Goal: Task Accomplishment & Management: Manage account settings

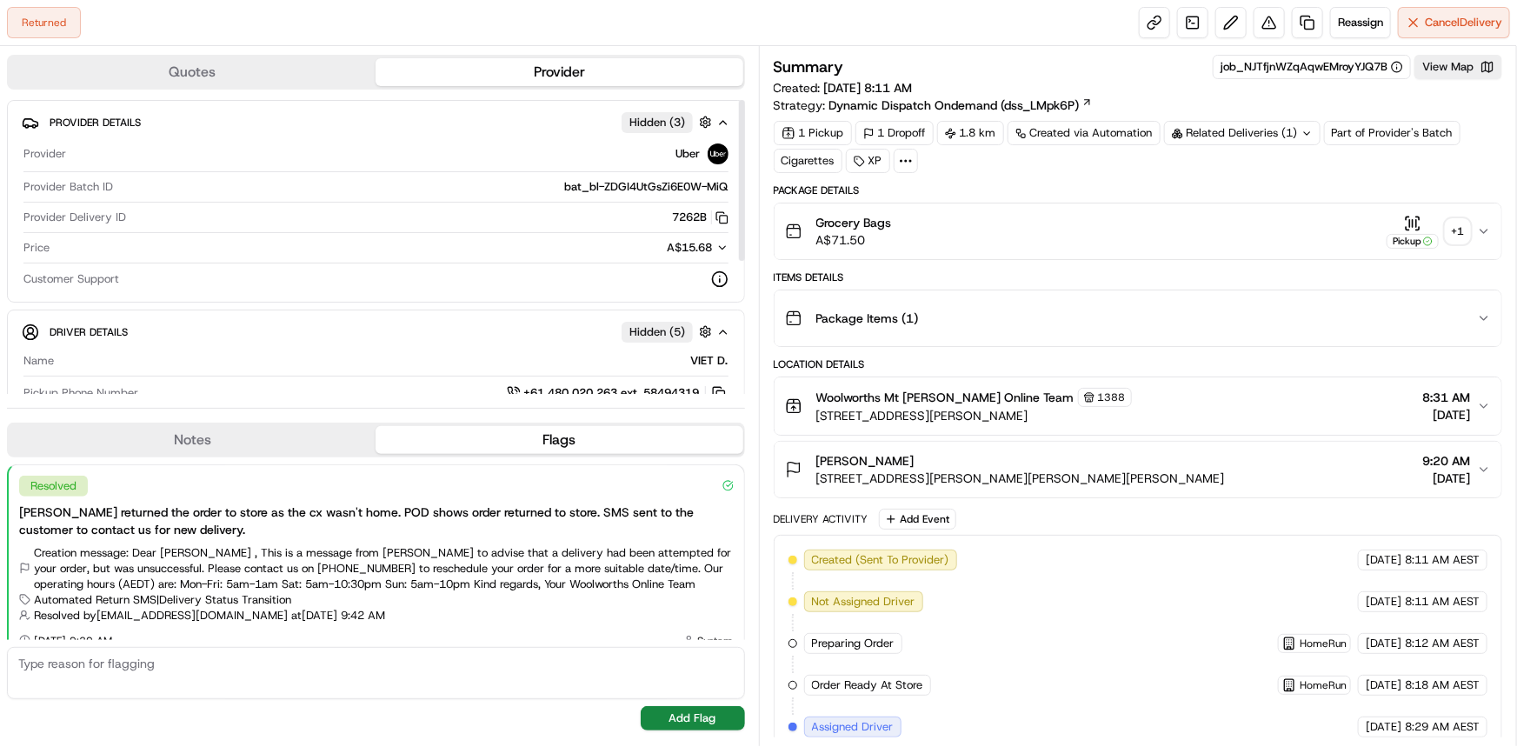
scroll to position [189, 0]
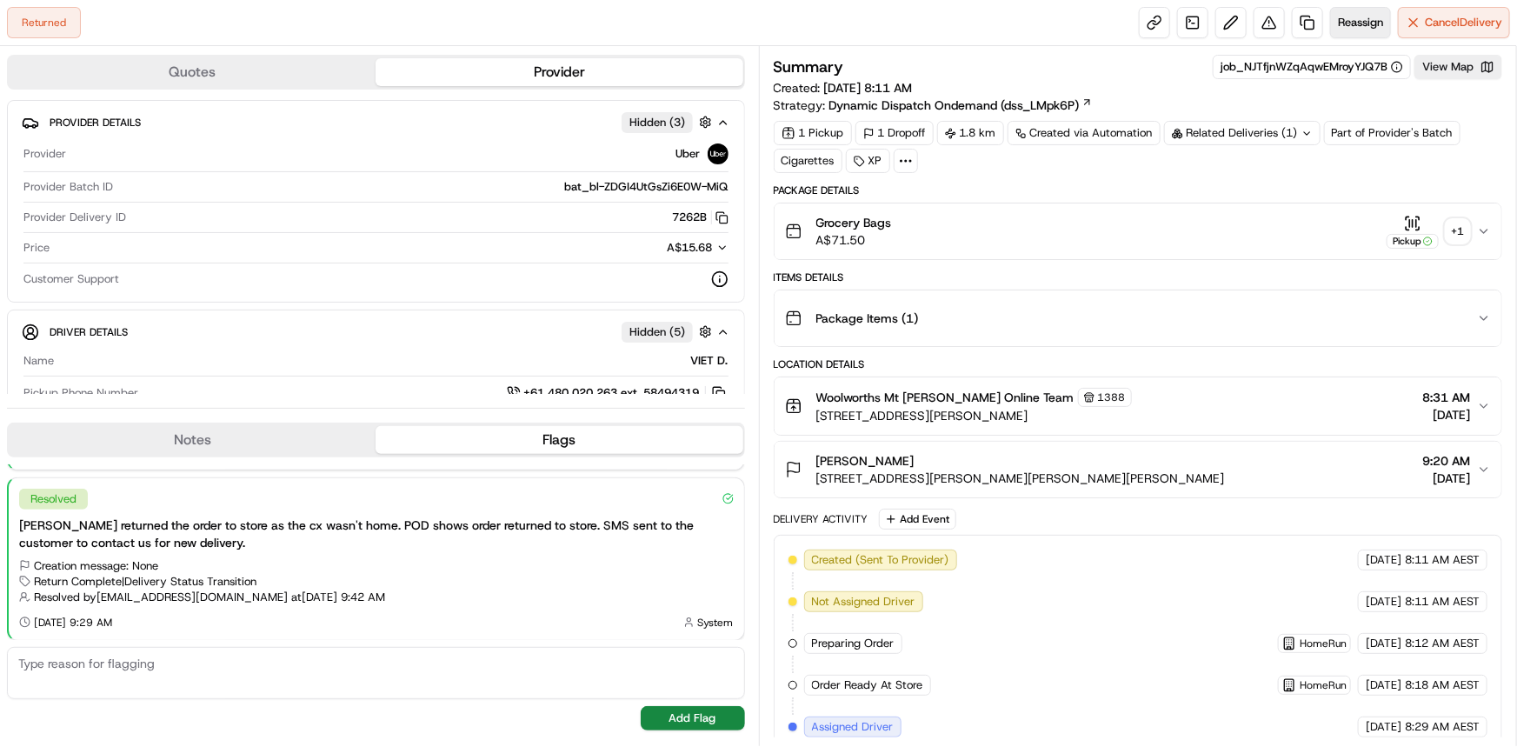
click at [1357, 28] on span "Reassign" at bounding box center [1360, 23] width 45 height 16
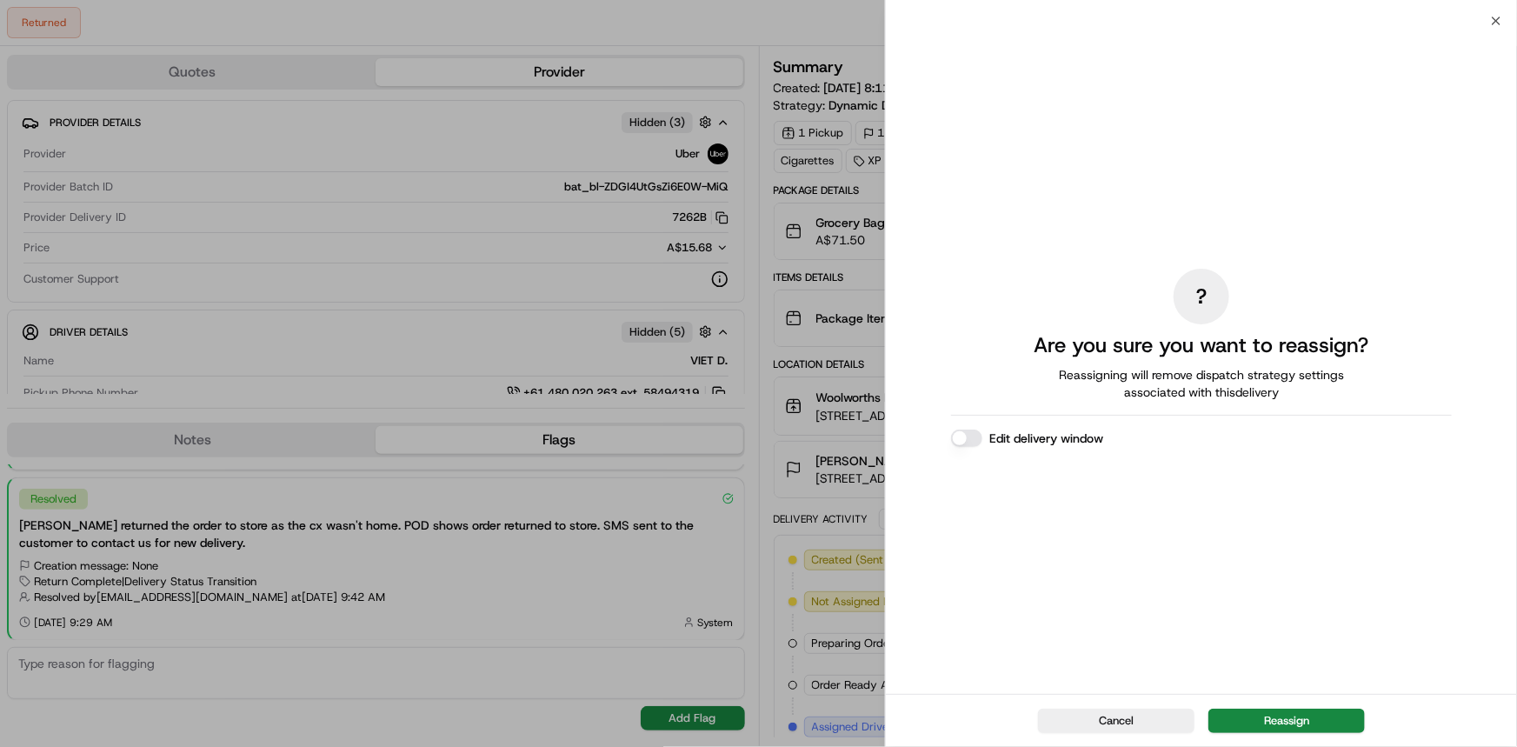
click at [965, 434] on button "Edit delivery window" at bounding box center [966, 438] width 31 height 17
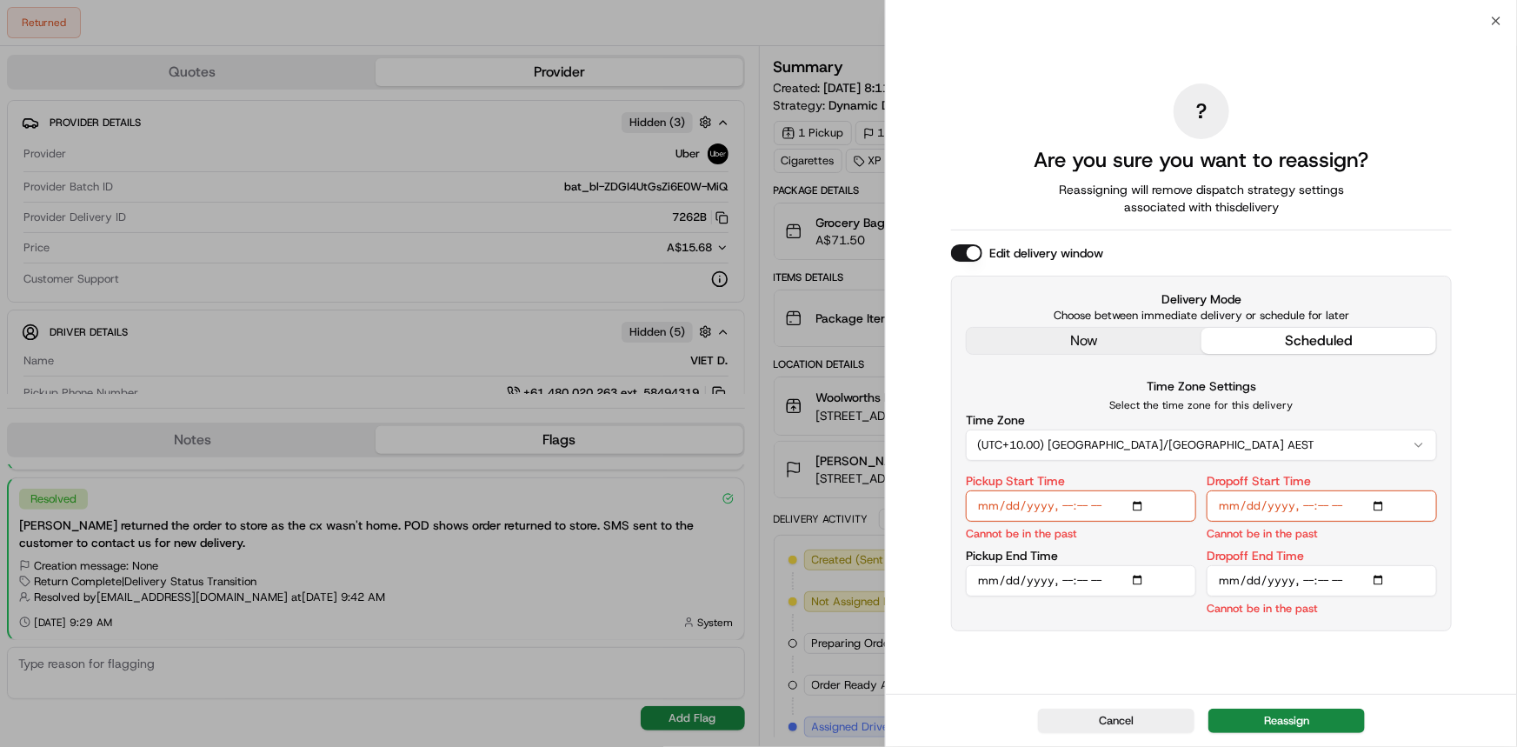
click at [1496, 21] on div "? Are you sure you want to reassign? Reassigning will remove dispatch strategy …" at bounding box center [1201, 357] width 631 height 673
click at [1125, 723] on button "Cancel" at bounding box center [1116, 721] width 157 height 24
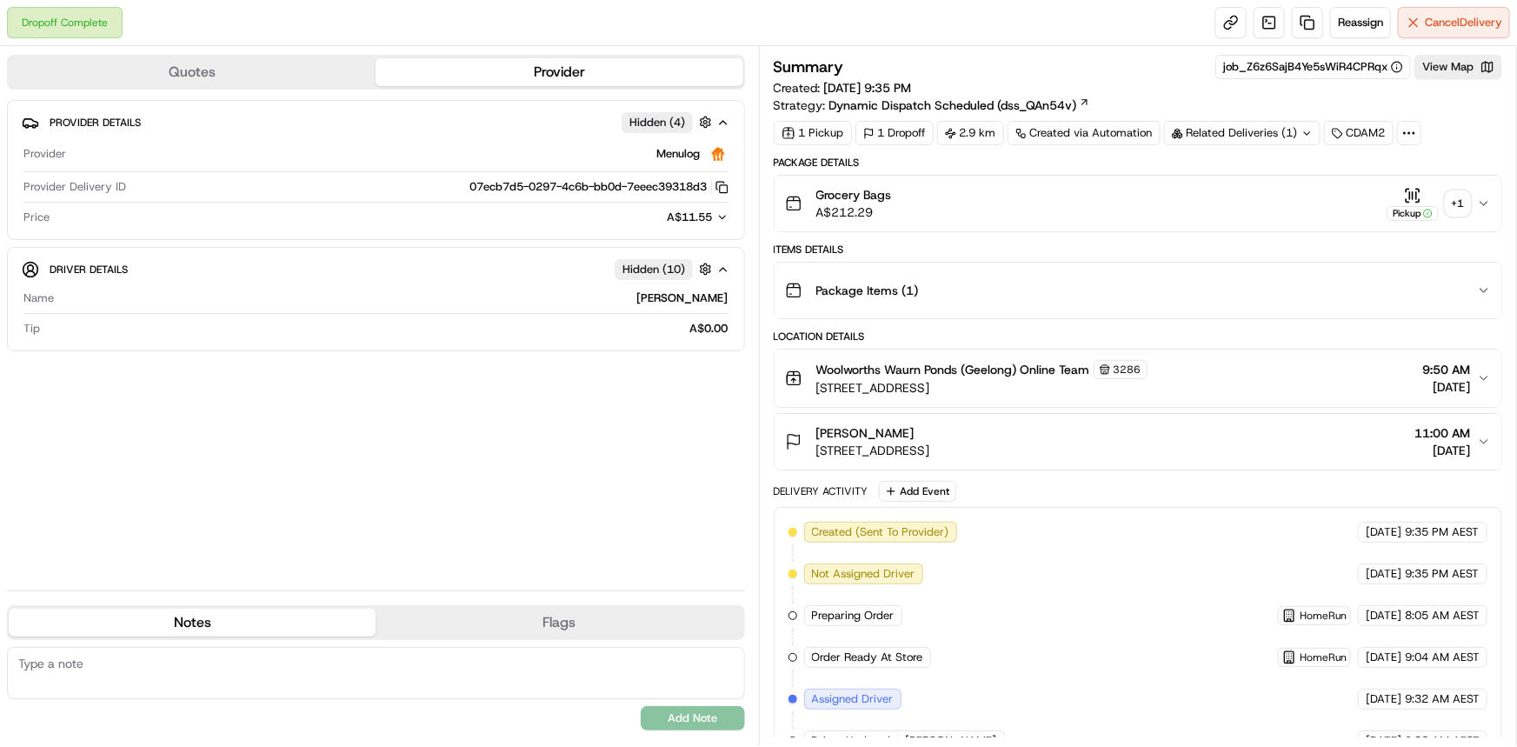
click at [1452, 205] on div "+ 1" at bounding box center [1458, 203] width 24 height 24
